Goal: Task Accomplishment & Management: Use online tool/utility

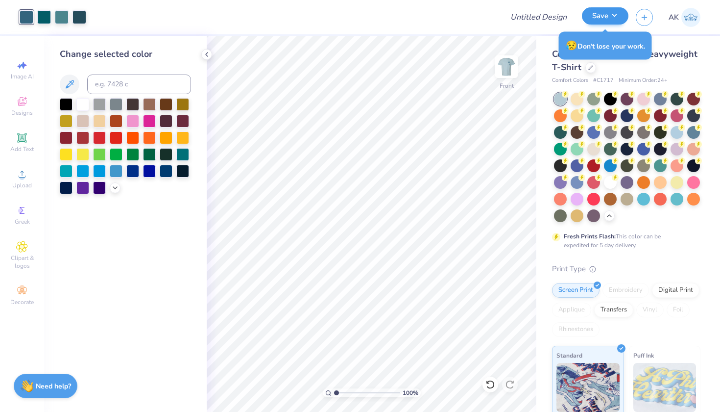
click at [609, 19] on button "Save" at bounding box center [605, 15] width 47 height 17
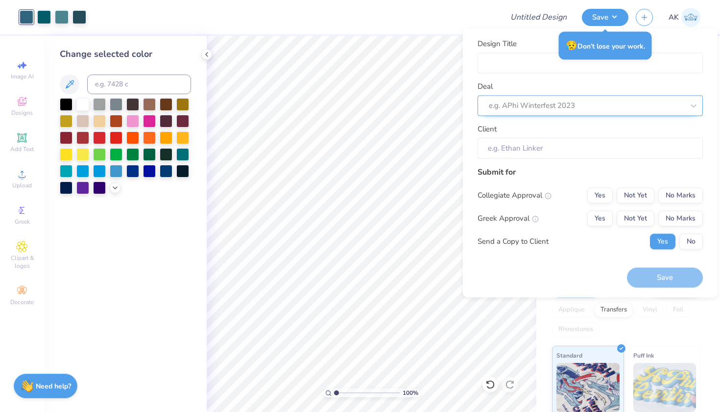
click at [569, 115] on div "e.g. APhi Winterfest 2023" at bounding box center [590, 105] width 225 height 21
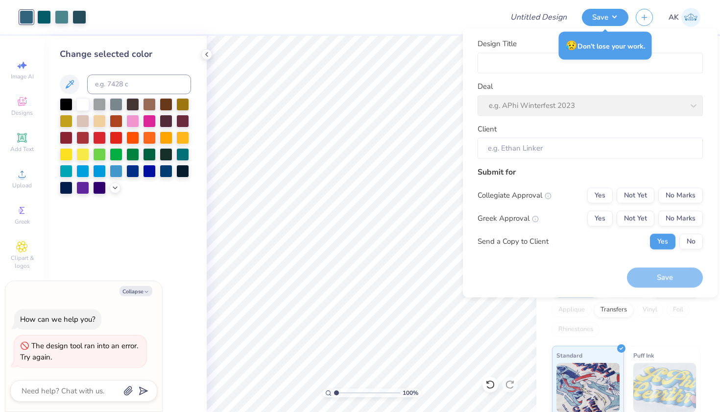
click at [564, 96] on div "Deal e.g. APhi Winterfest 2023" at bounding box center [590, 98] width 225 height 35
click at [562, 68] on input "Design Title" at bounding box center [590, 62] width 225 height 21
click at [536, 101] on div "Deal e.g. APhi Winterfest 2023" at bounding box center [590, 98] width 225 height 35
click at [534, 136] on div "Client" at bounding box center [590, 140] width 225 height 35
click at [534, 147] on input "Client" at bounding box center [590, 148] width 225 height 21
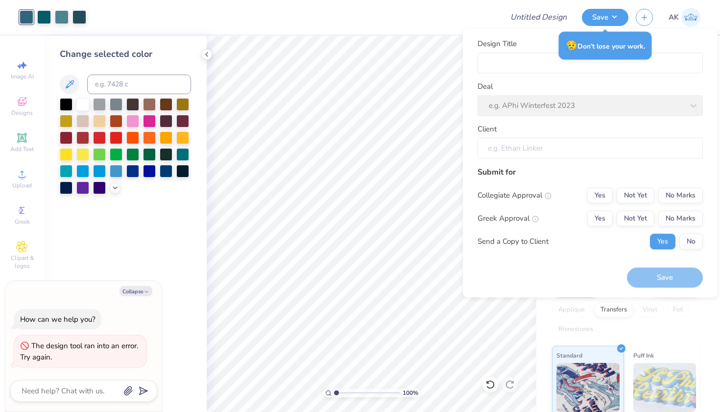
click at [536, 154] on input "Client" at bounding box center [590, 148] width 225 height 21
click at [604, 24] on button "Save" at bounding box center [605, 15] width 47 height 17
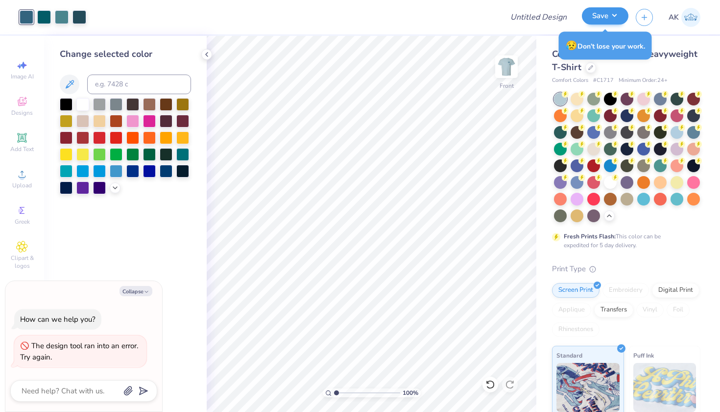
click at [604, 24] on button "Save" at bounding box center [605, 15] width 47 height 17
type textarea "x"
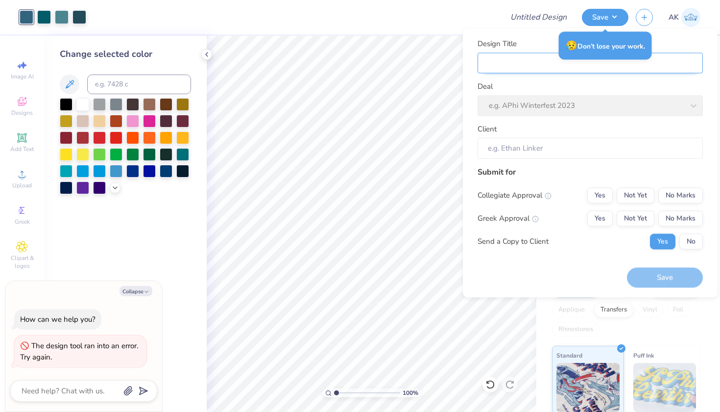
click at [544, 64] on input "Design Title" at bounding box center [590, 62] width 225 height 21
type input "S"
type textarea "x"
type input "S"
type input "Sa"
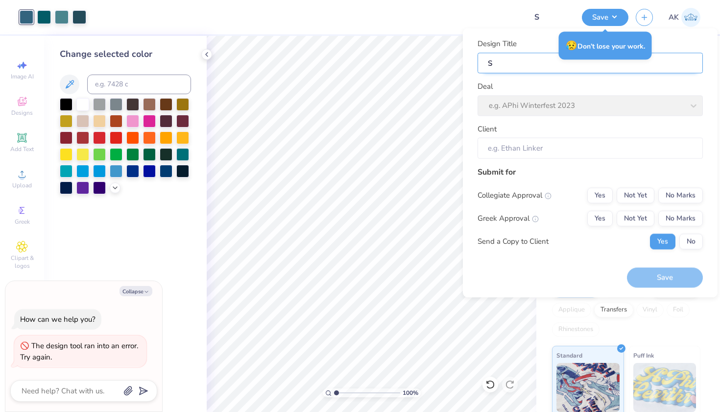
type textarea "x"
type input "Sa"
type input "Sae"
type textarea "x"
type input "Sae"
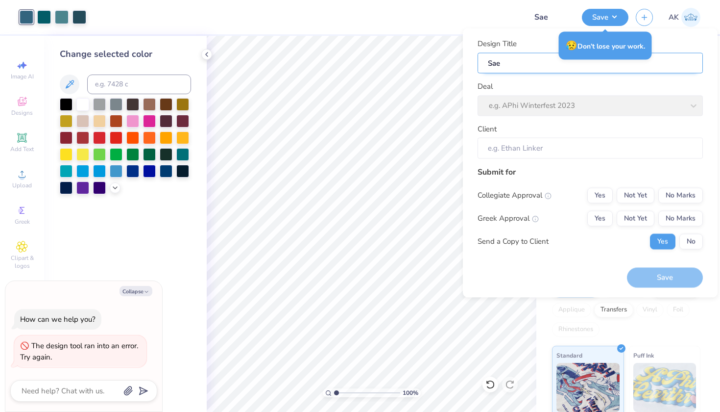
type input "Sae"
type textarea "x"
type input "Sae"
type input "Sae r"
type textarea "x"
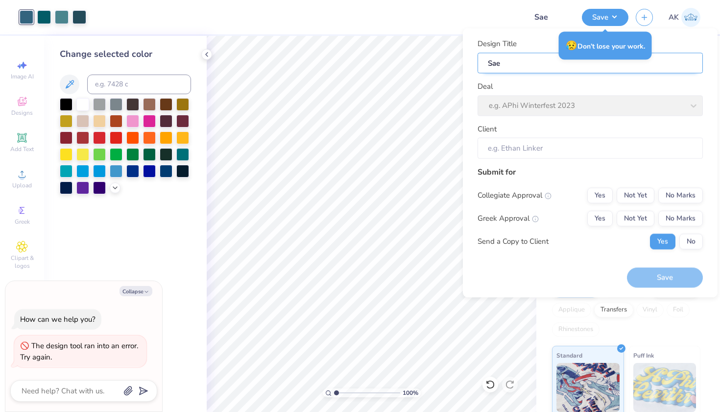
type input "Sae r"
type input "Sae ru"
type textarea "x"
type input "Sae ru"
type input "Sae ruh"
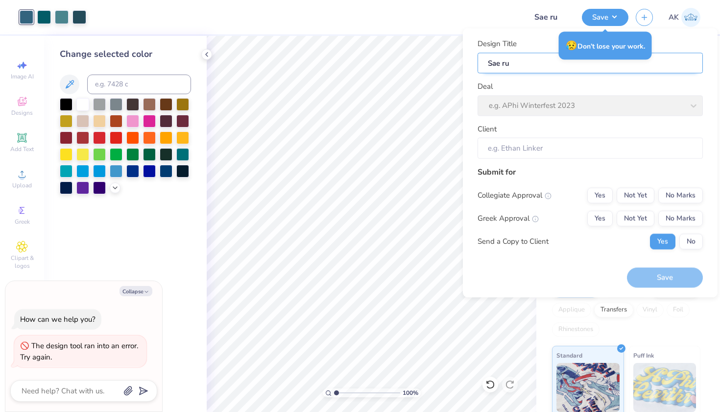
type textarea "x"
type input "Sae ruh"
type input "Sae ruhs"
type textarea "x"
type input "Sae ruhs"
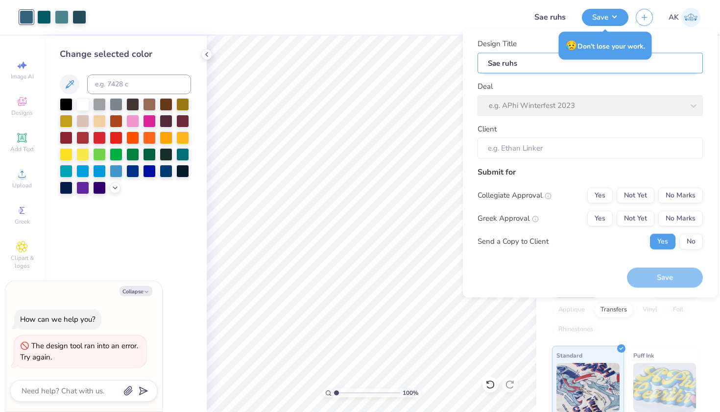
type input "Sae ruh"
type textarea "x"
type input "Sae ruh"
type input "Sae ru"
type textarea "x"
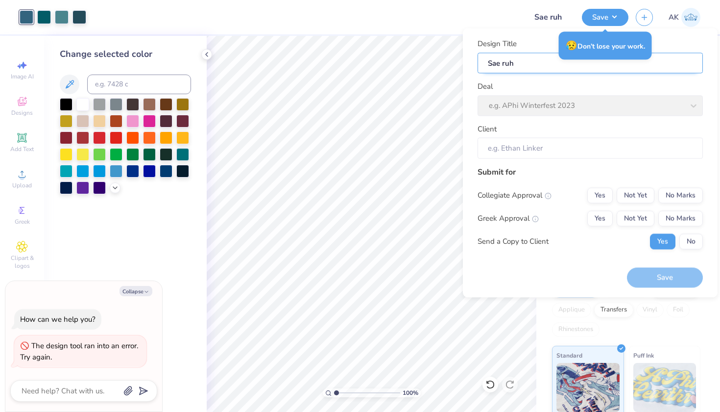
type input "Sae ru"
type input "Sae rus"
type textarea "x"
type input "Sae rus"
type input "Sae rush"
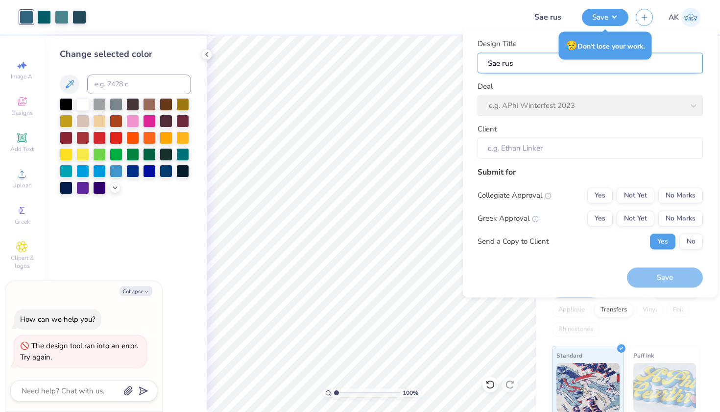
type textarea "x"
type input "Sae rush"
click at [533, 98] on div "Deal e.g. APhi Winterfest 2023" at bounding box center [590, 98] width 225 height 35
click at [603, 18] on button "Save" at bounding box center [605, 15] width 47 height 17
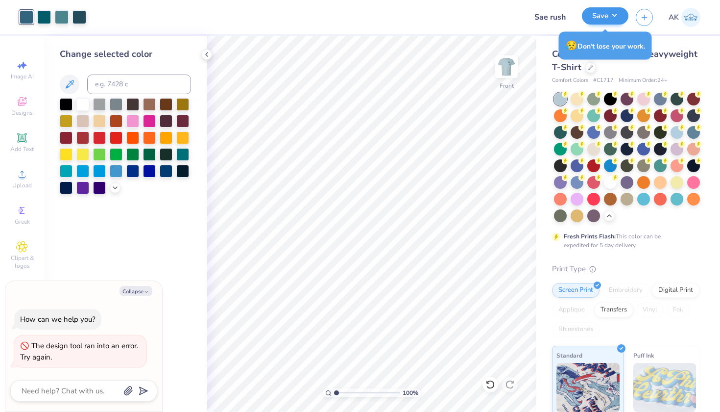
click at [603, 18] on button "Save" at bounding box center [605, 15] width 47 height 17
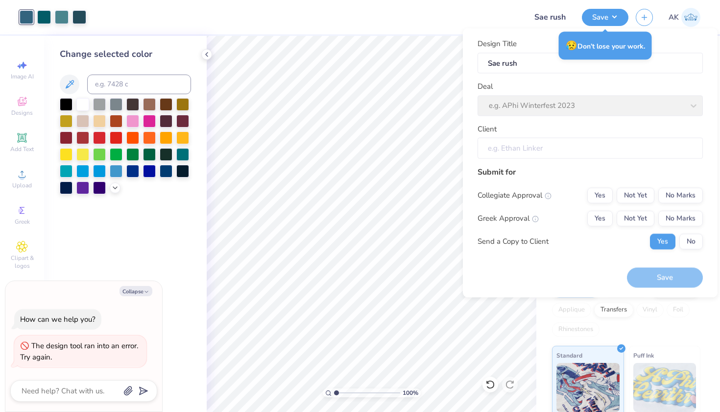
click at [585, 145] on input "Client" at bounding box center [590, 148] width 225 height 21
click at [534, 146] on input "Client" at bounding box center [590, 148] width 225 height 21
click at [645, 196] on button "Not Yet" at bounding box center [636, 195] width 38 height 16
click at [641, 218] on button "Not Yet" at bounding box center [636, 218] width 38 height 16
click at [204, 49] on div "Change selected color" at bounding box center [125, 224] width 163 height 376
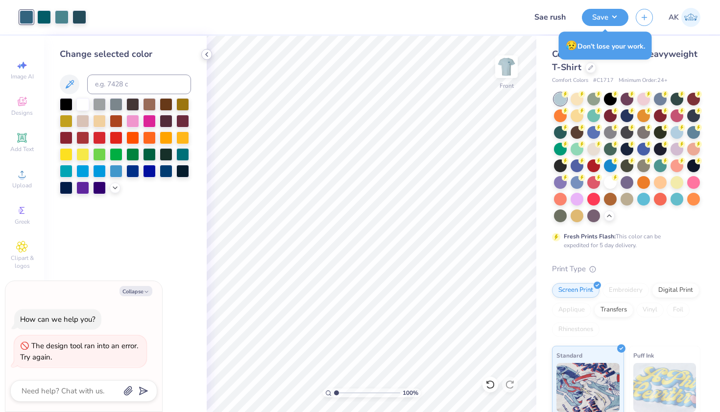
click at [206, 54] on icon at bounding box center [207, 54] width 8 height 8
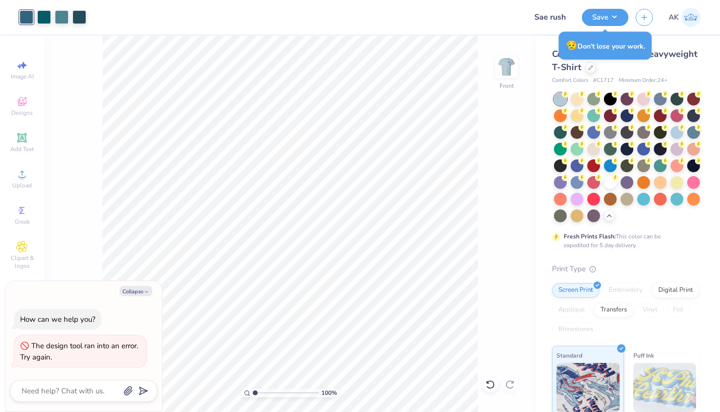
click at [699, 22] on img at bounding box center [691, 17] width 19 height 19
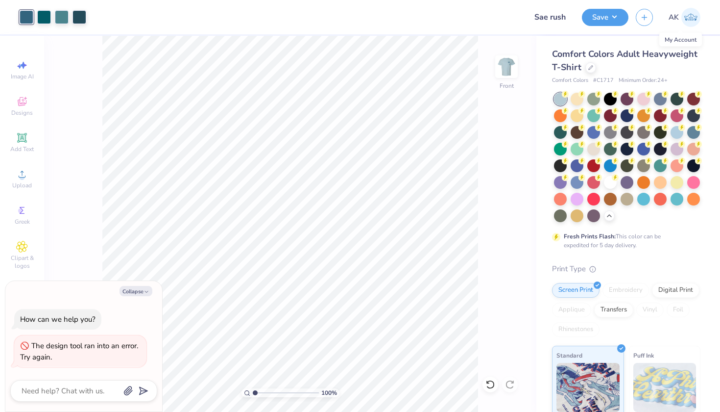
type textarea "x"
